Goal: Task Accomplishment & Management: Contribute content

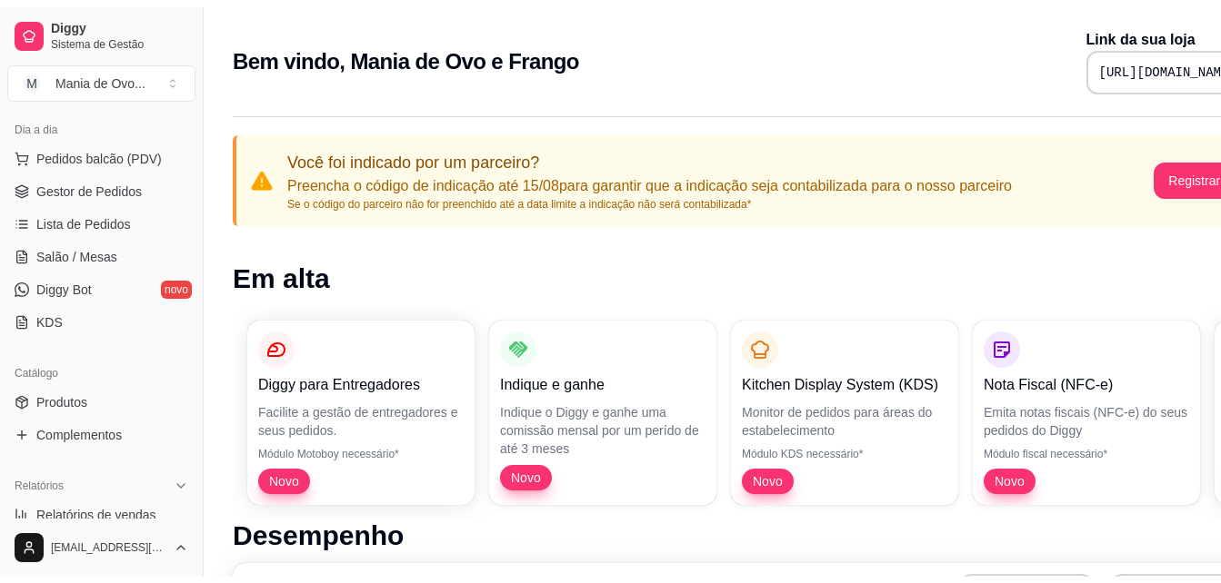
scroll to position [233, 0]
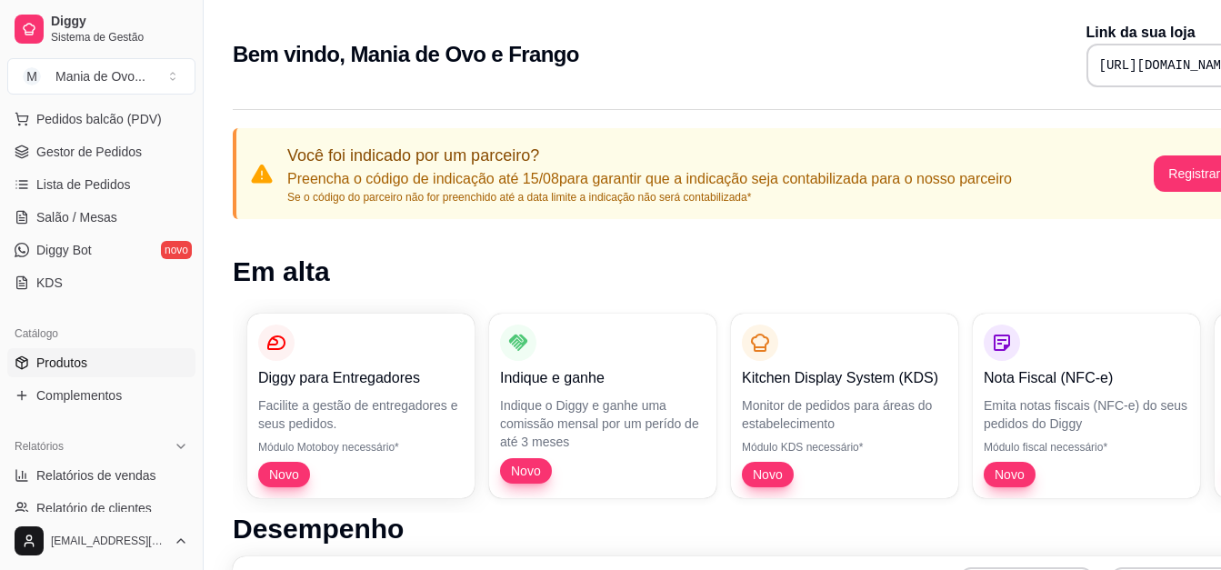
click at [115, 357] on link "Produtos" at bounding box center [101, 362] width 188 height 29
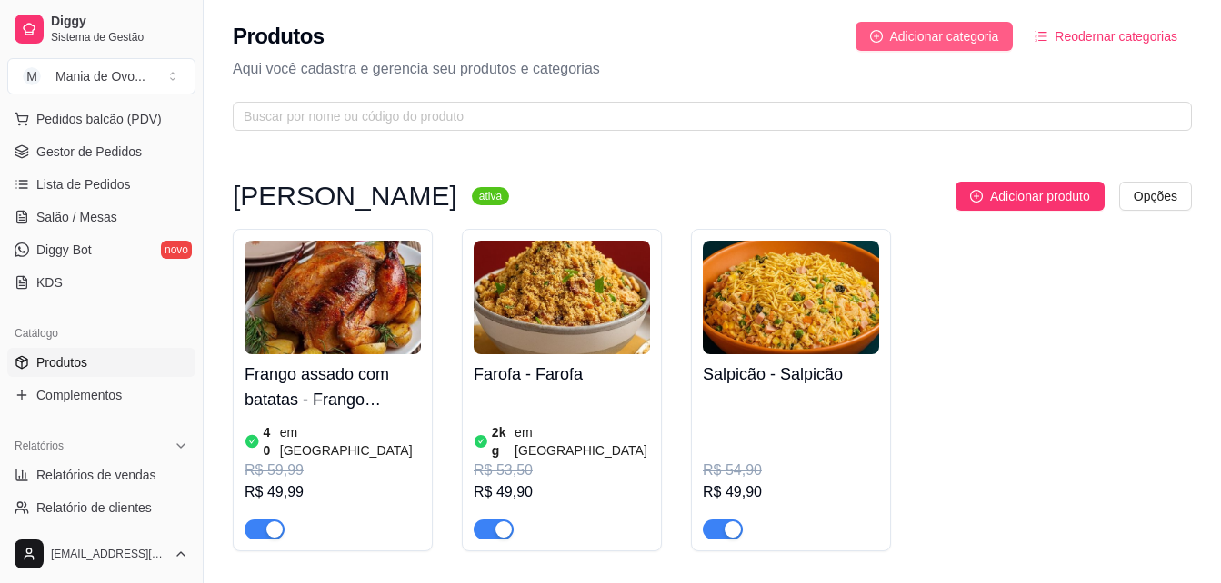
click at [1003, 40] on button "Adicionar categoria" at bounding box center [934, 36] width 158 height 29
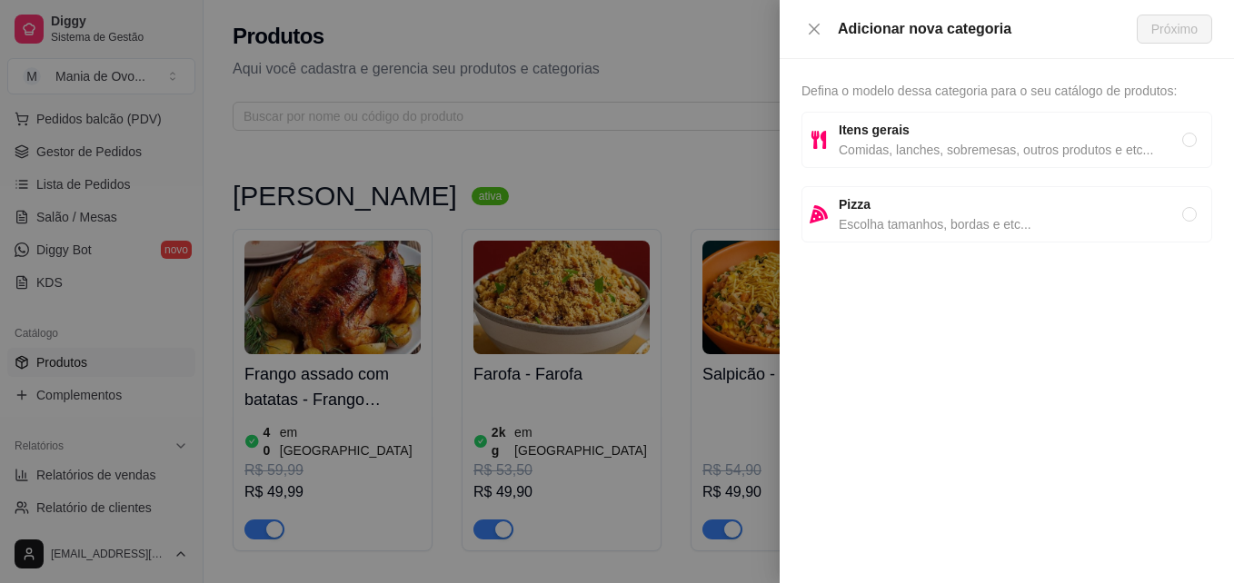
click at [890, 148] on span "Comidas, lanches, sobremesas, outros produtos e etc..." at bounding box center [1011, 150] width 344 height 20
radio input "true"
click at [1164, 31] on span "Próximo" at bounding box center [1175, 29] width 46 height 20
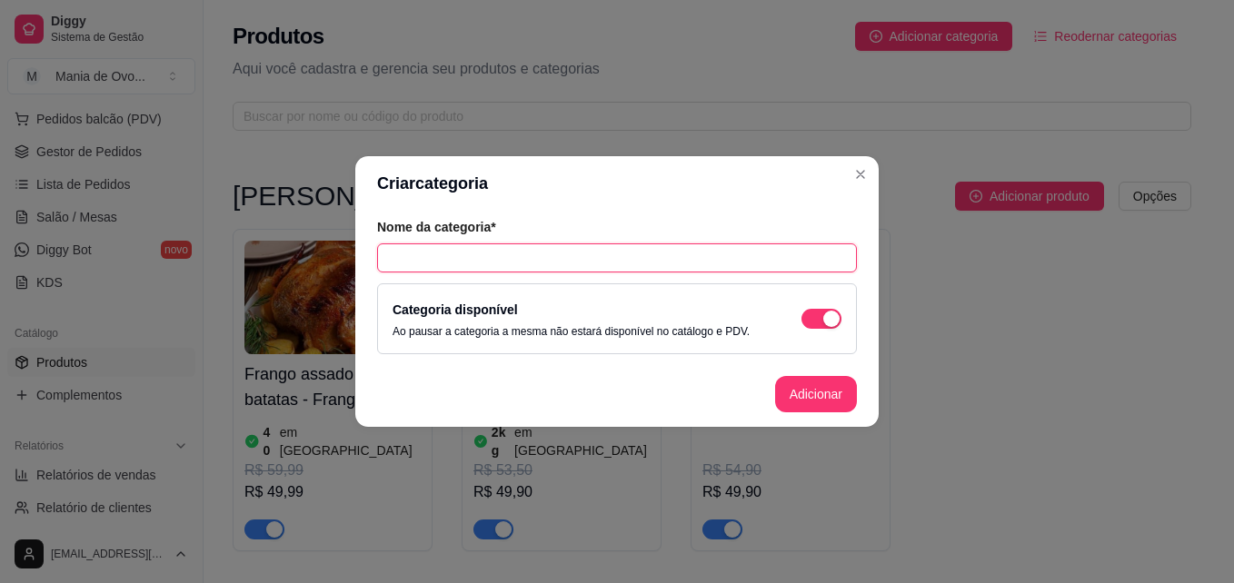
click at [674, 248] on input "text" at bounding box center [617, 258] width 480 height 29
type input "Resfriados"
click at [393, 263] on input "Resfriados" at bounding box center [617, 258] width 480 height 29
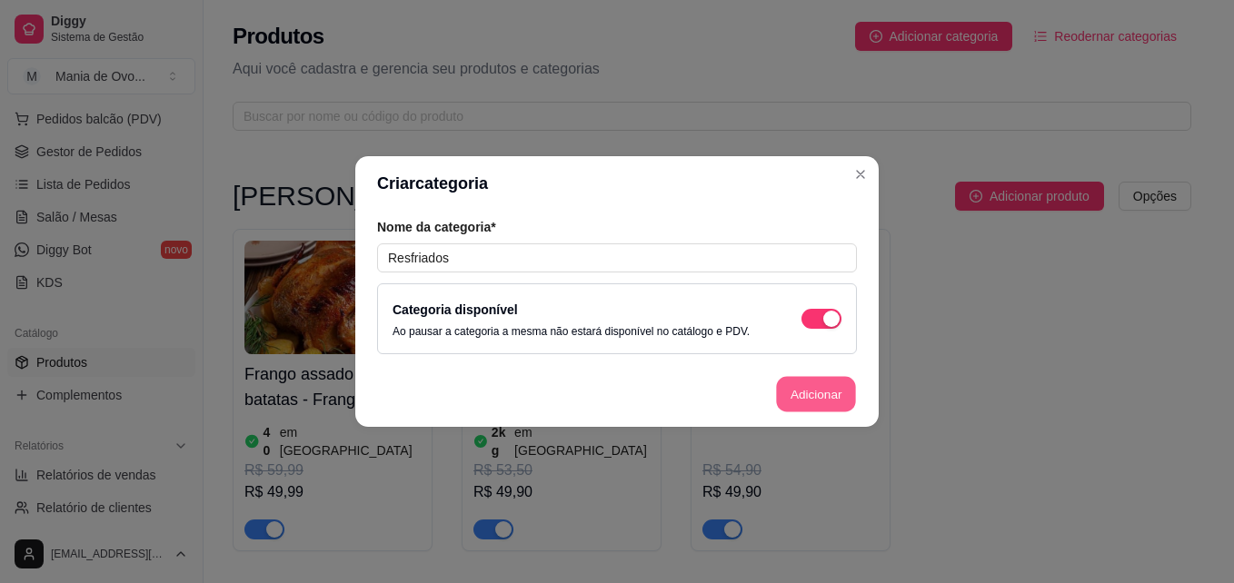
click at [806, 395] on button "Adicionar" at bounding box center [816, 394] width 80 height 35
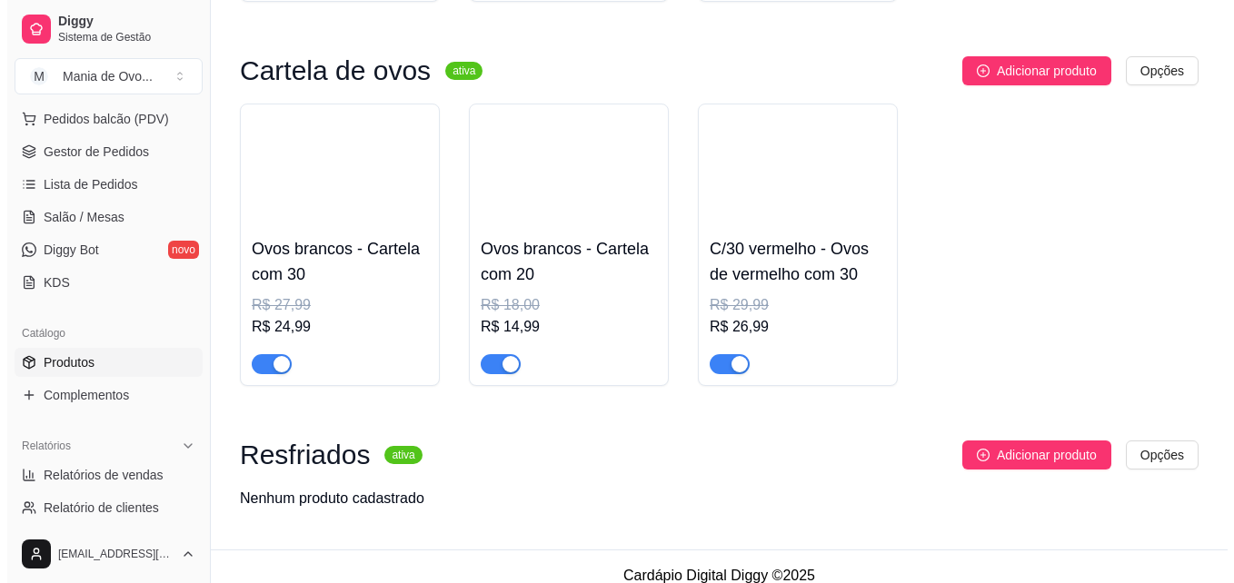
scroll to position [552, 0]
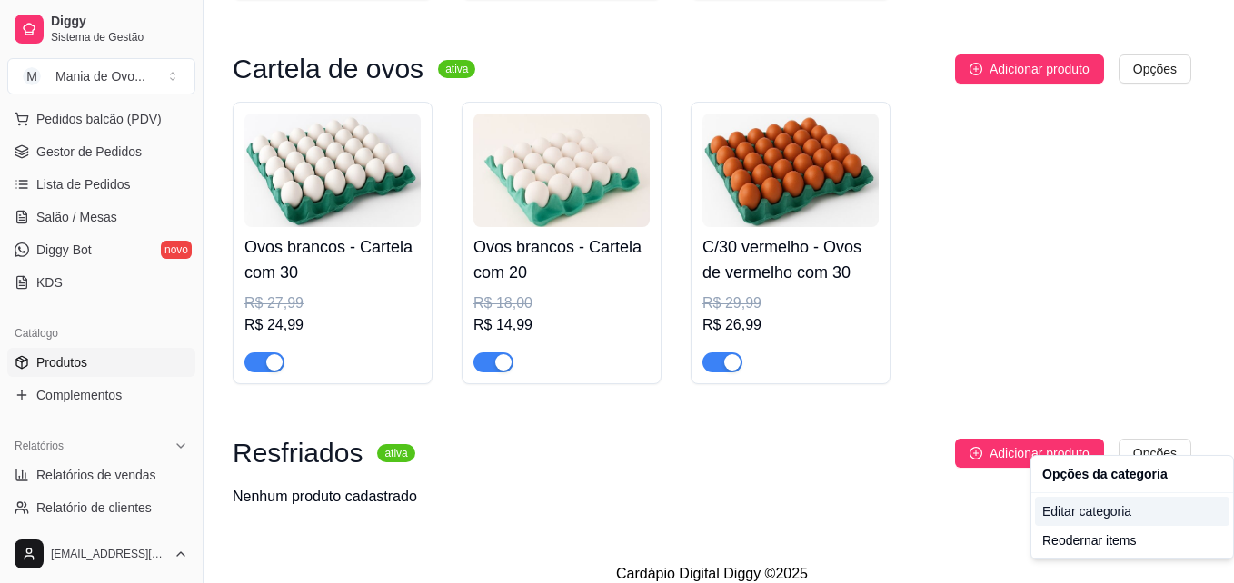
click at [1097, 503] on div "Editar categoria" at bounding box center [1132, 511] width 194 height 29
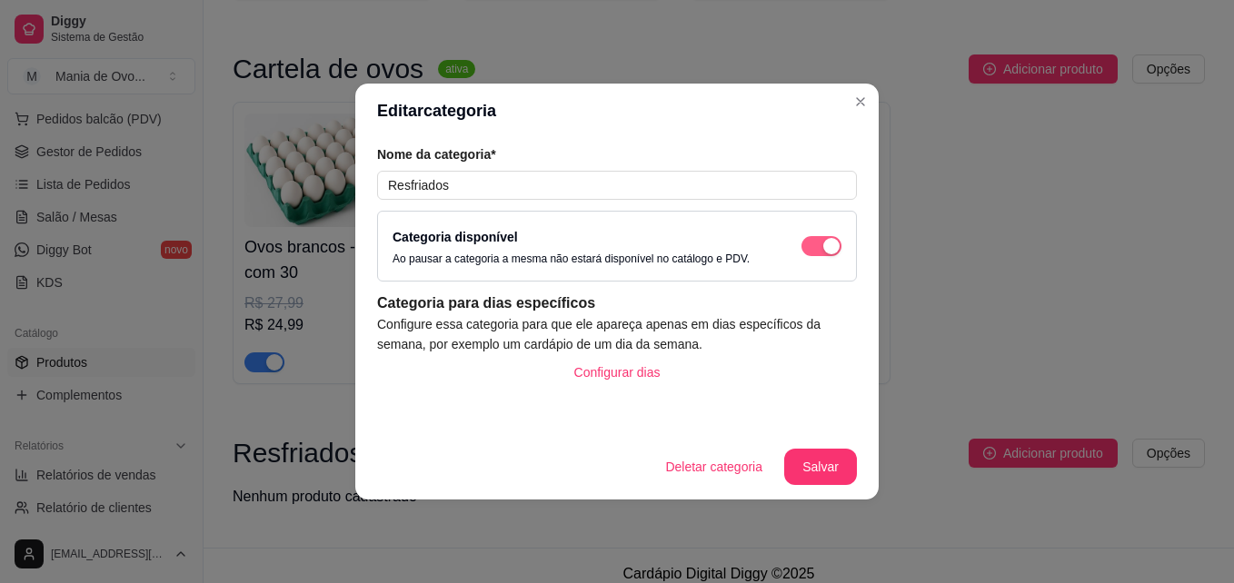
click at [806, 243] on span "button" at bounding box center [822, 246] width 40 height 20
click at [820, 456] on button "Salvar" at bounding box center [820, 467] width 73 height 36
click at [856, 116] on header "Editar categoria" at bounding box center [616, 111] width 523 height 55
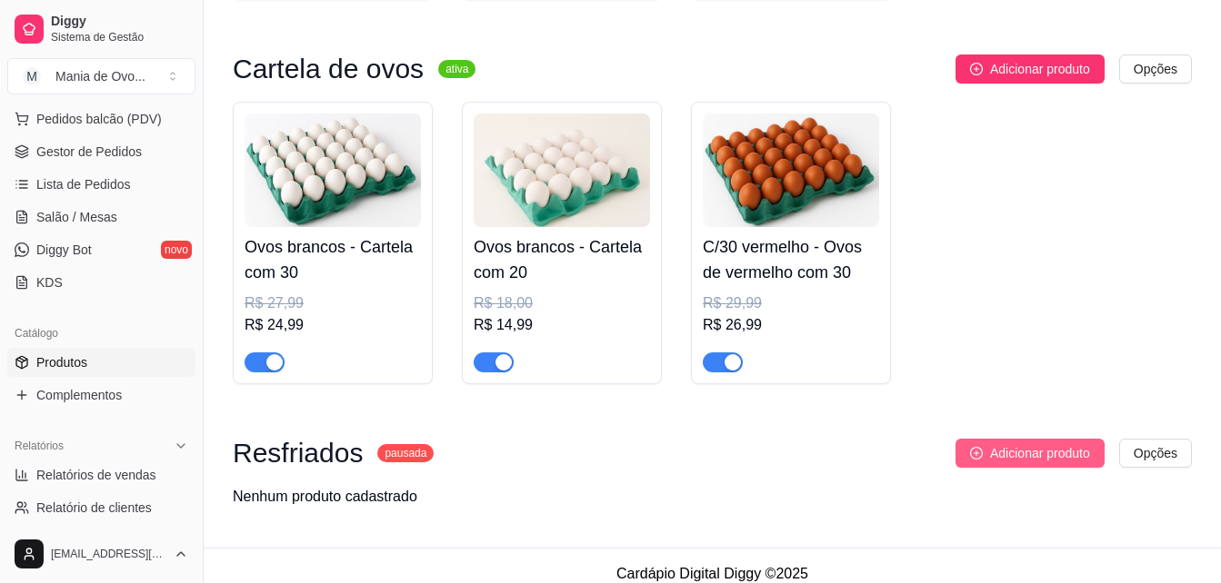
click at [978, 446] on button "Adicionar produto" at bounding box center [1029, 453] width 149 height 29
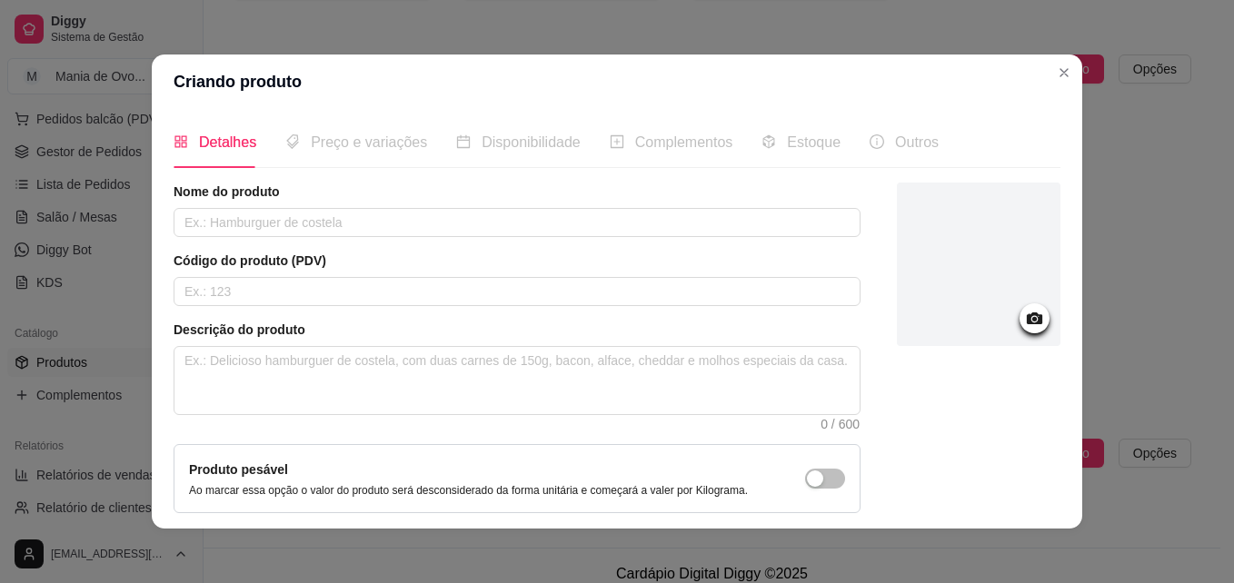
click at [1002, 304] on div at bounding box center [979, 265] width 164 height 164
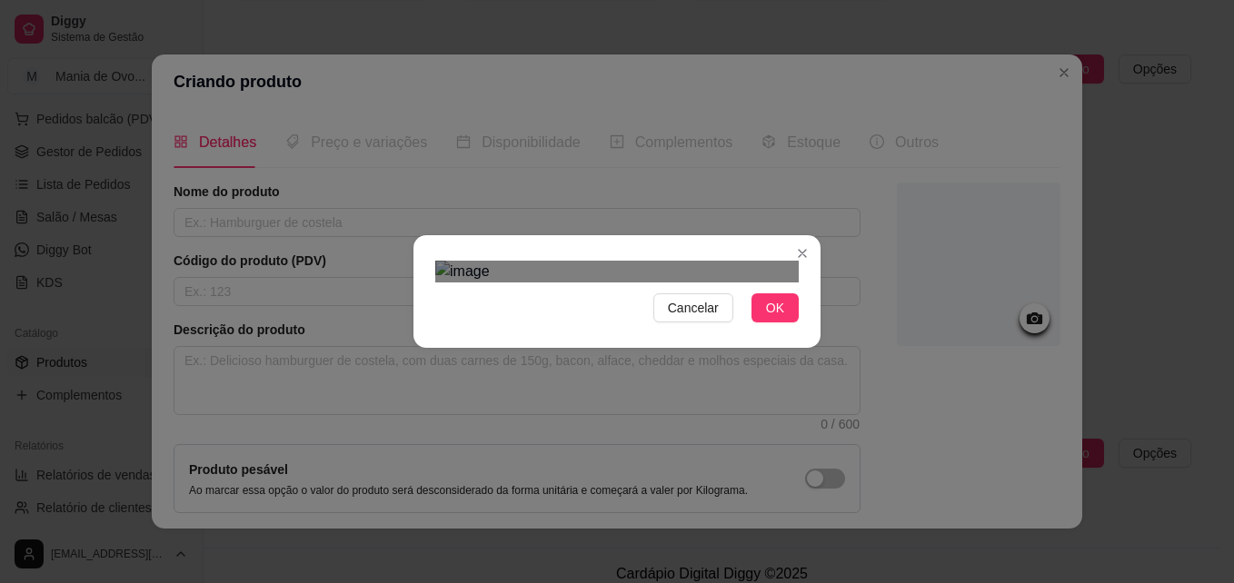
click at [651, 408] on div "Use the arrow keys to move the crop selection area" at bounding box center [619, 563] width 327 height 327
click at [766, 318] on span "OK" at bounding box center [775, 308] width 18 height 20
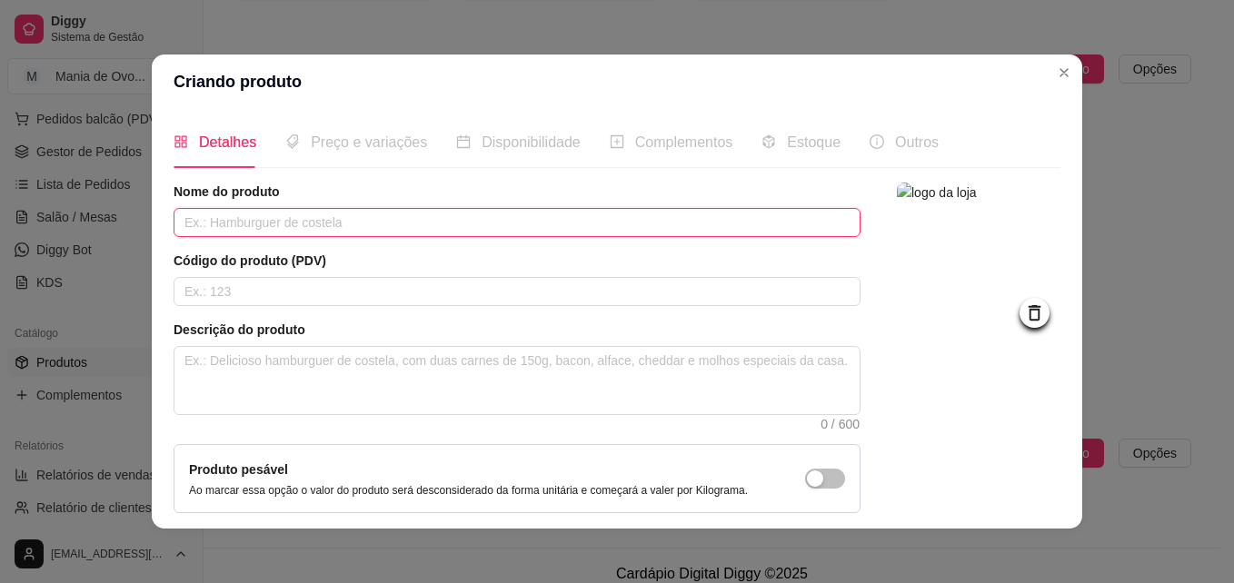
click at [244, 237] on input "text" at bounding box center [517, 222] width 687 height 29
type input "Asa temperada"
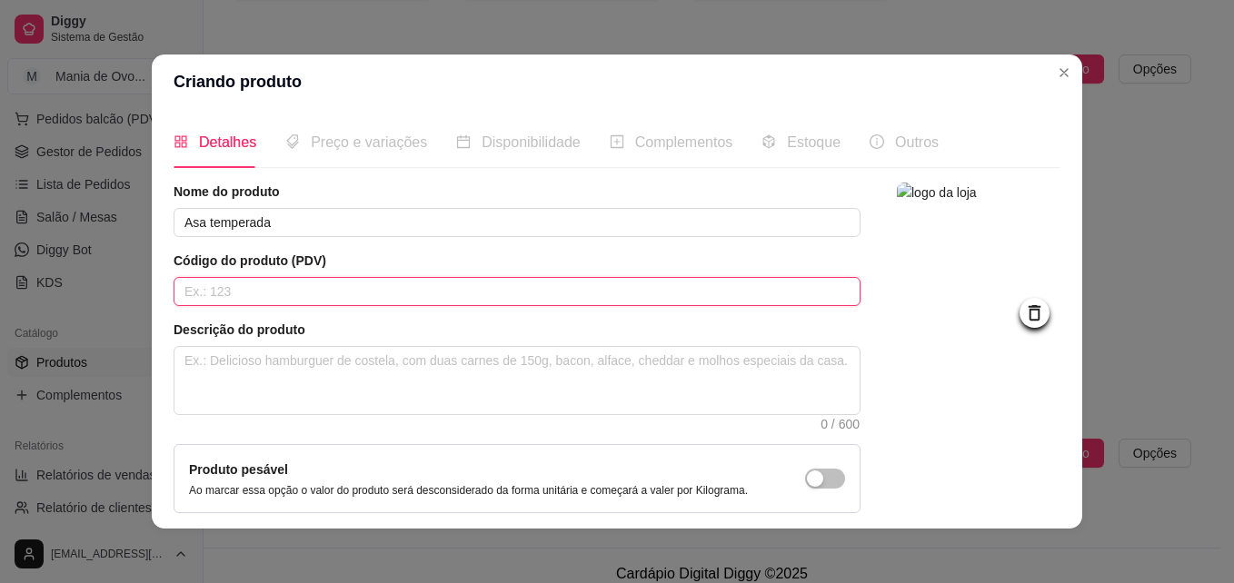
click at [226, 299] on input "text" at bounding box center [517, 291] width 687 height 29
type input "S"
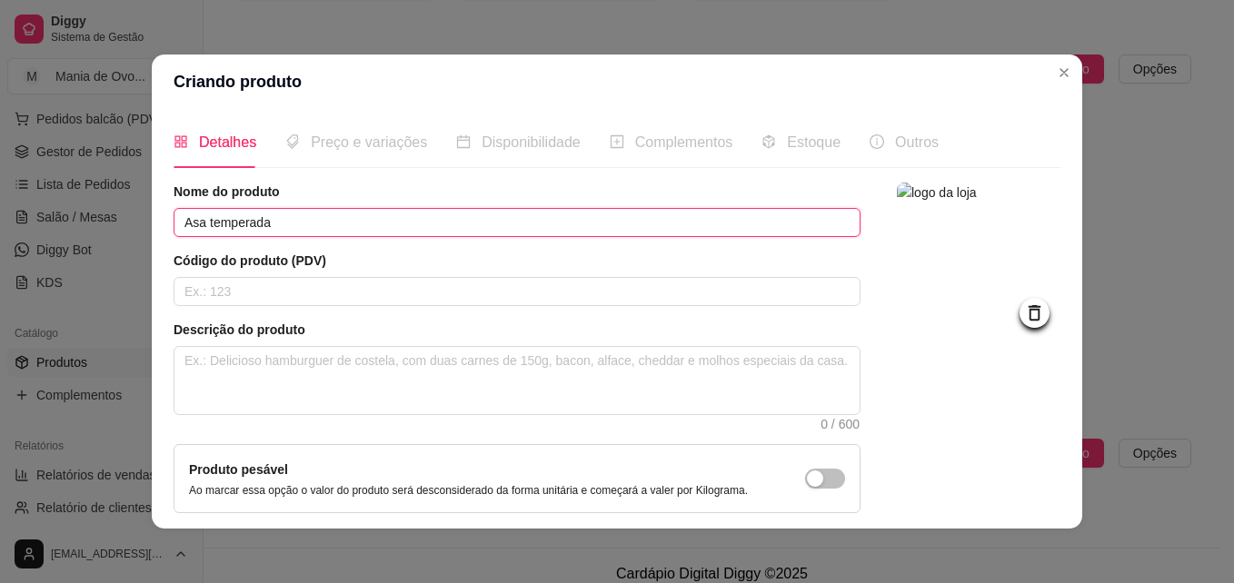
click at [195, 226] on input "Asa temperada" at bounding box center [517, 222] width 687 height 29
click at [181, 218] on input "Asa temperada" at bounding box center [517, 222] width 687 height 29
type input "Tulipa temperada"
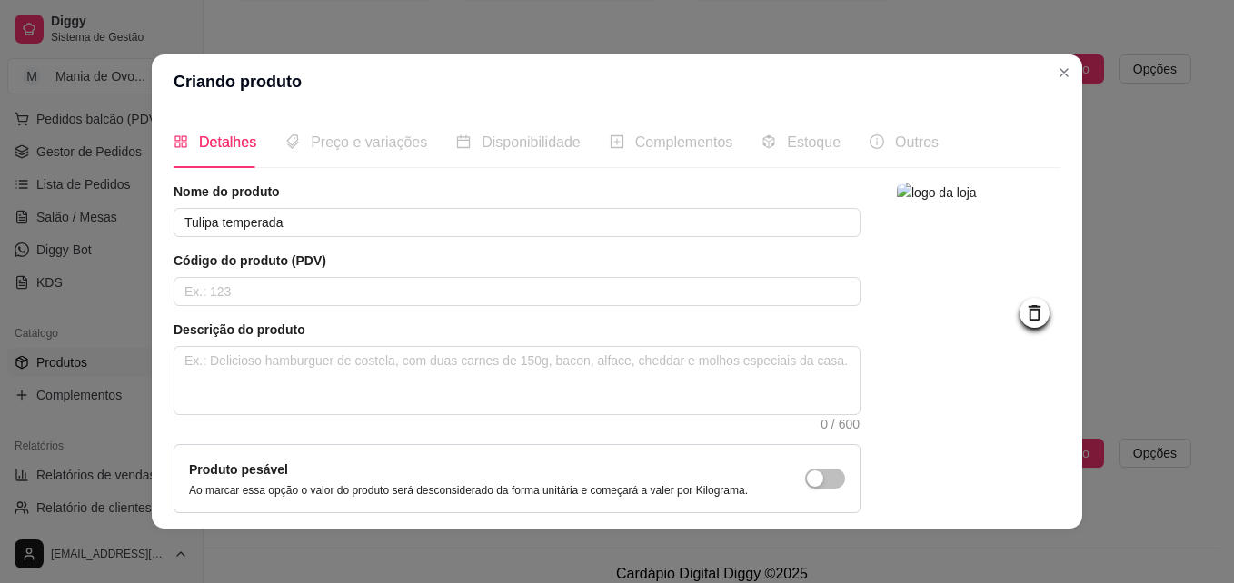
click at [216, 276] on div "Código do produto (PDV)" at bounding box center [517, 279] width 687 height 55
click at [215, 279] on div "Código do produto (PDV)" at bounding box center [517, 279] width 687 height 55
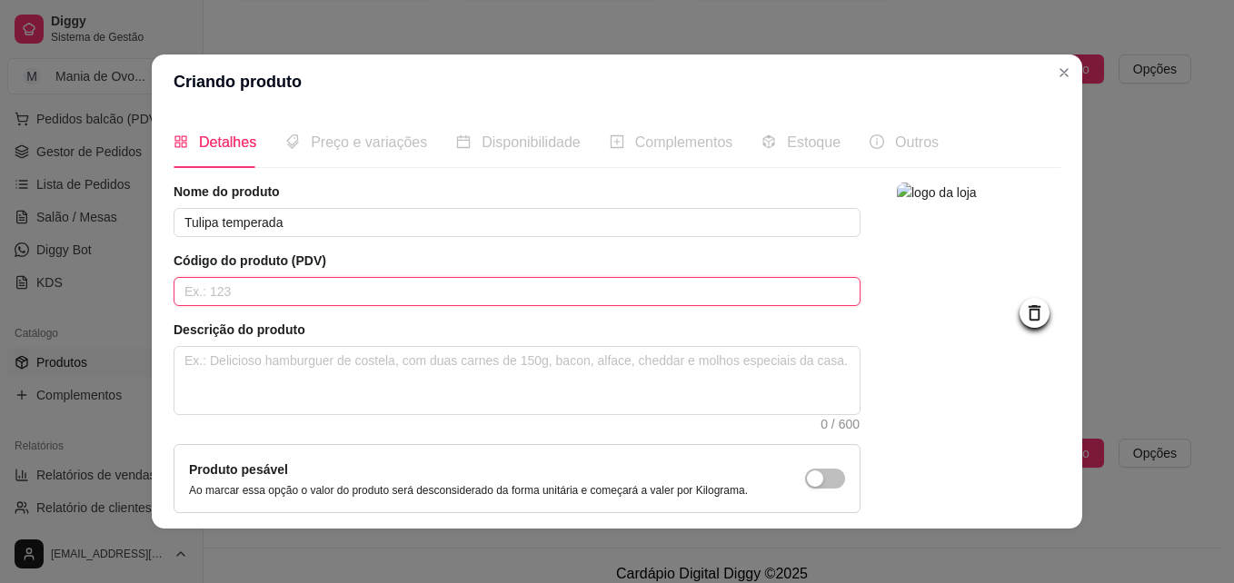
click at [215, 279] on input "text" at bounding box center [517, 291] width 687 height 29
type input "Tulipinha"
